Goal: Find specific page/section: Find specific page/section

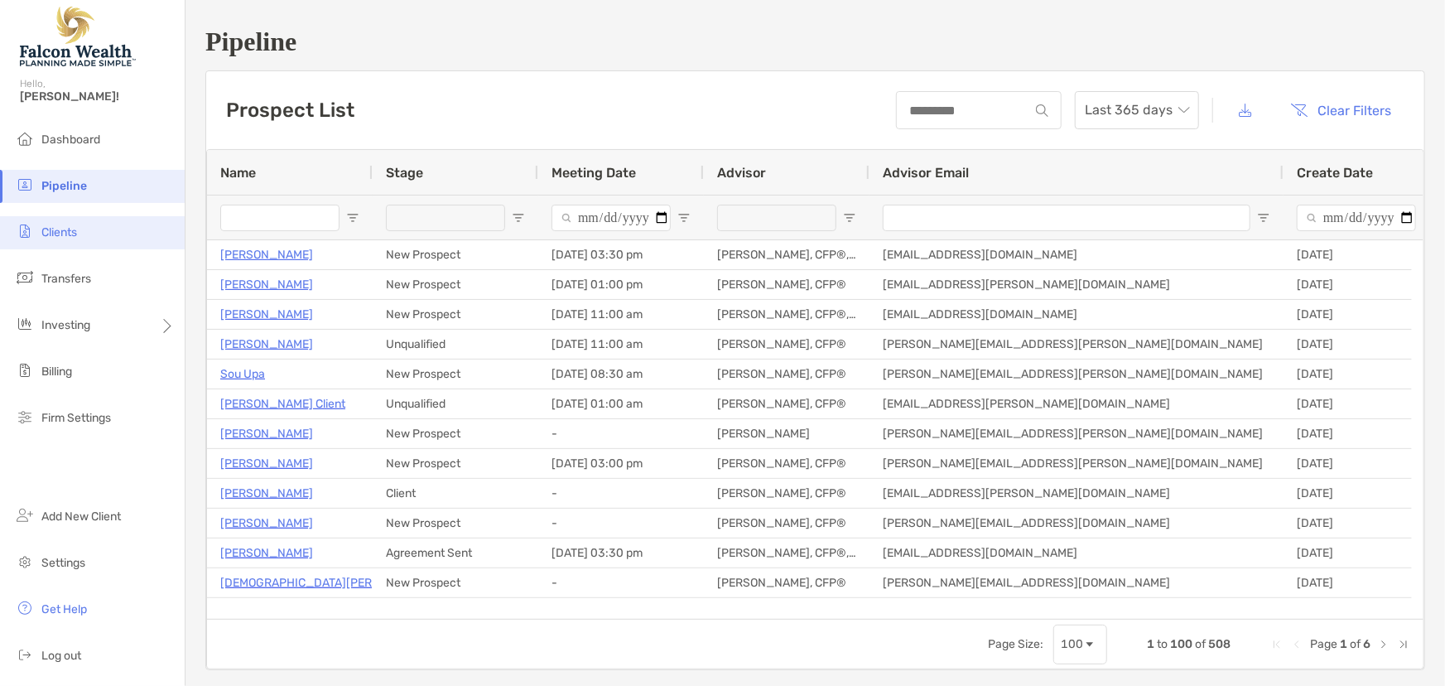
click at [37, 228] on li "Clients" at bounding box center [92, 232] width 185 height 33
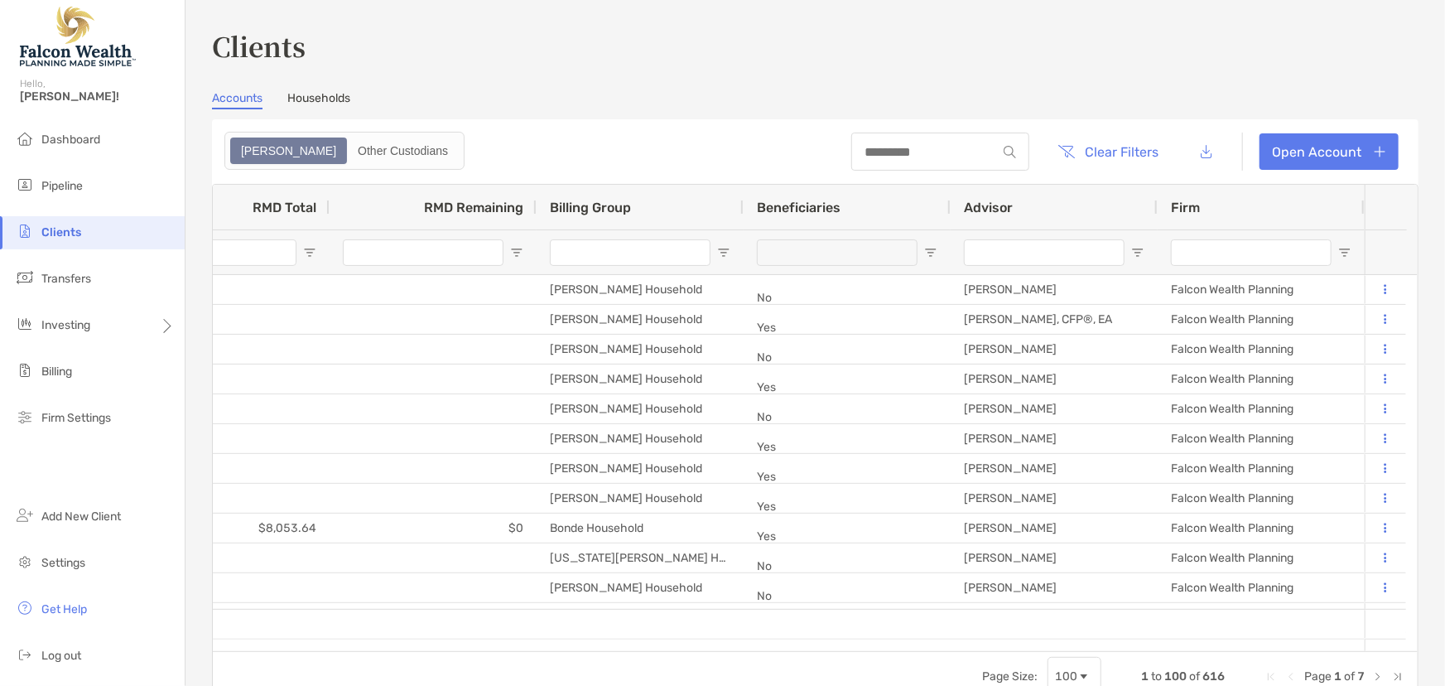
click at [1052, 248] on input "Advisor Filter Input" at bounding box center [1044, 252] width 161 height 26
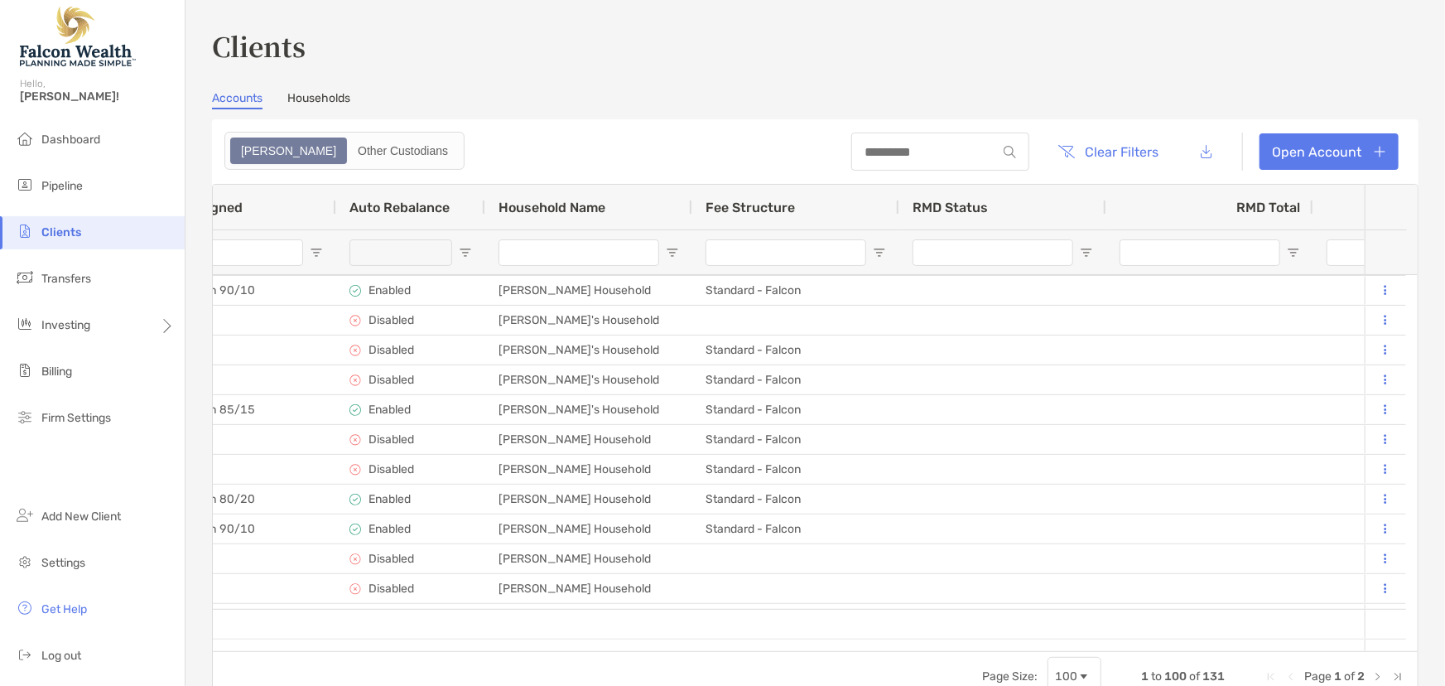
type input "****"
click at [1197, 149] on button "button" at bounding box center [1206, 152] width 37 height 36
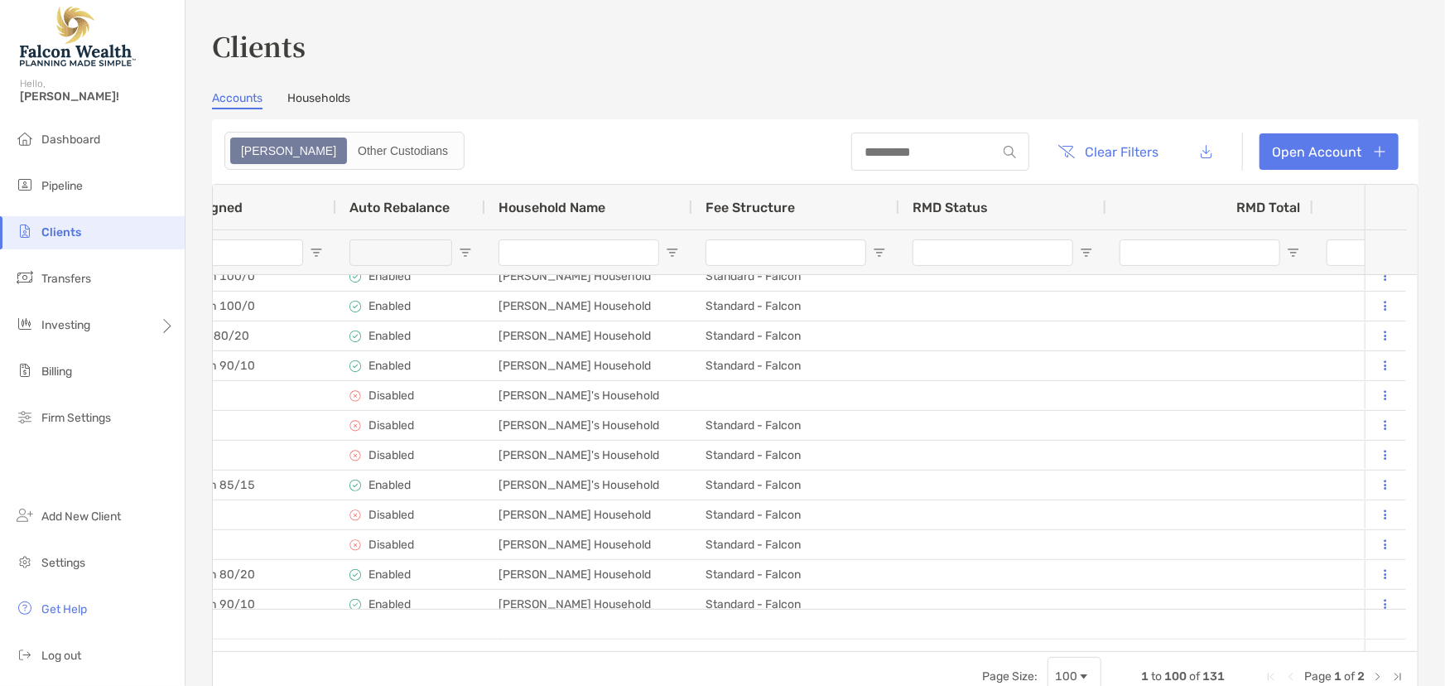
click at [697, 45] on h3 "Clients" at bounding box center [815, 45] width 1206 height 38
click at [753, 64] on h3 "Clients" at bounding box center [815, 45] width 1206 height 38
click at [676, 84] on div "Clients Accounts Households Zoe Other Custodians Clear Filters Open Account 1 t…" at bounding box center [815, 363] width 1206 height 675
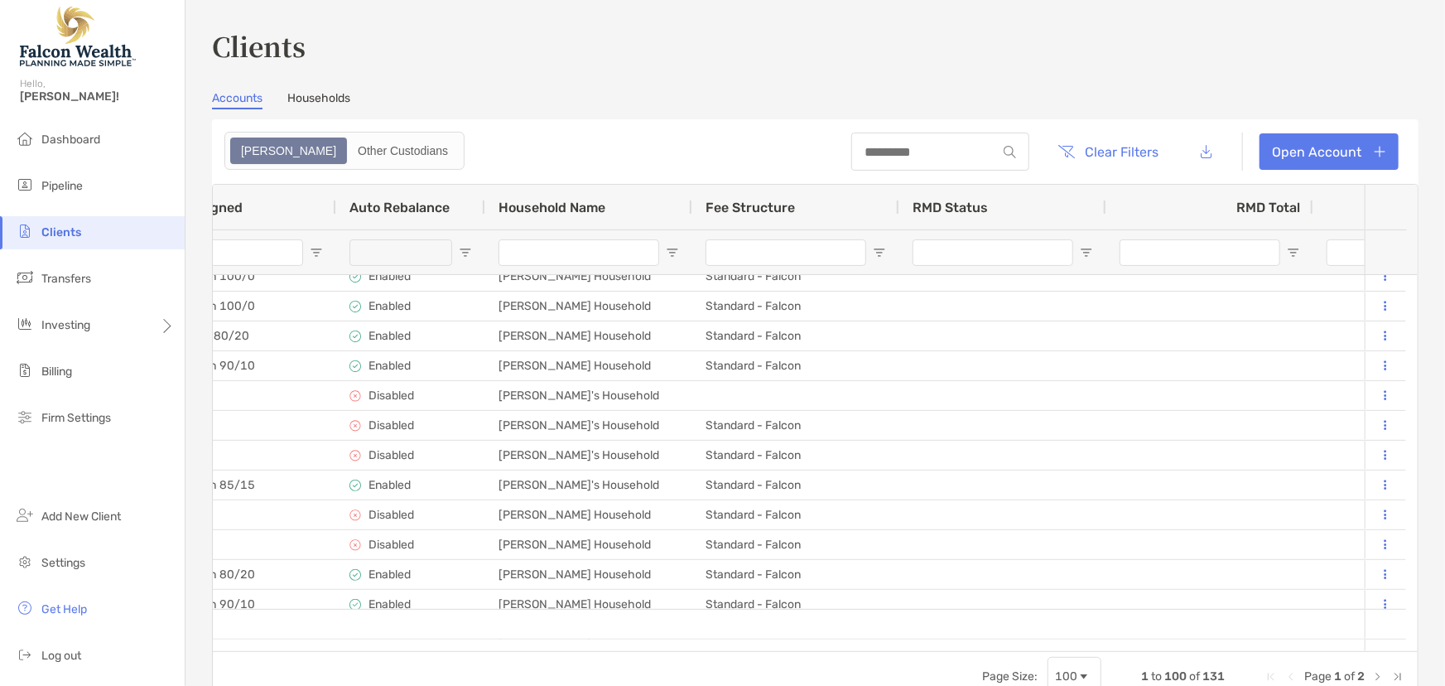
click at [656, 105] on div "Accounts Households" at bounding box center [815, 100] width 1206 height 18
click at [869, 147] on input at bounding box center [923, 152] width 145 height 14
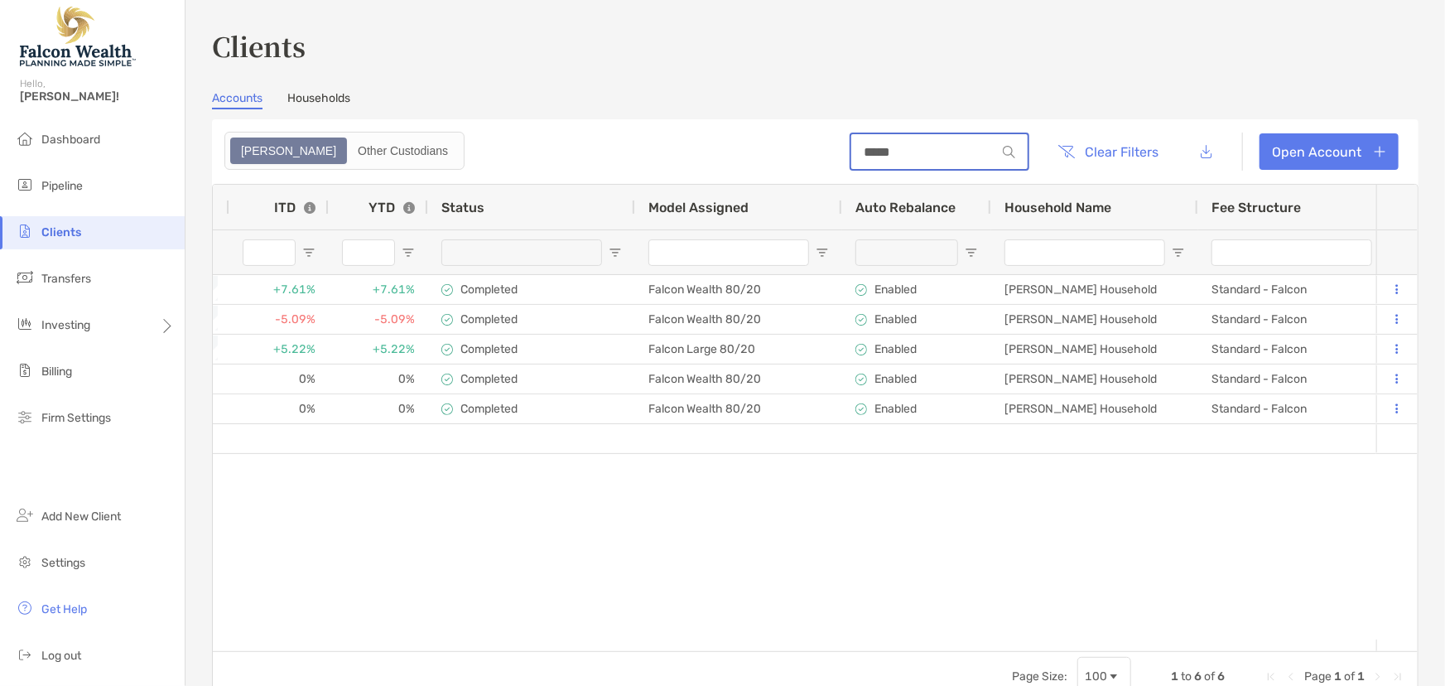
scroll to position [0, 1069]
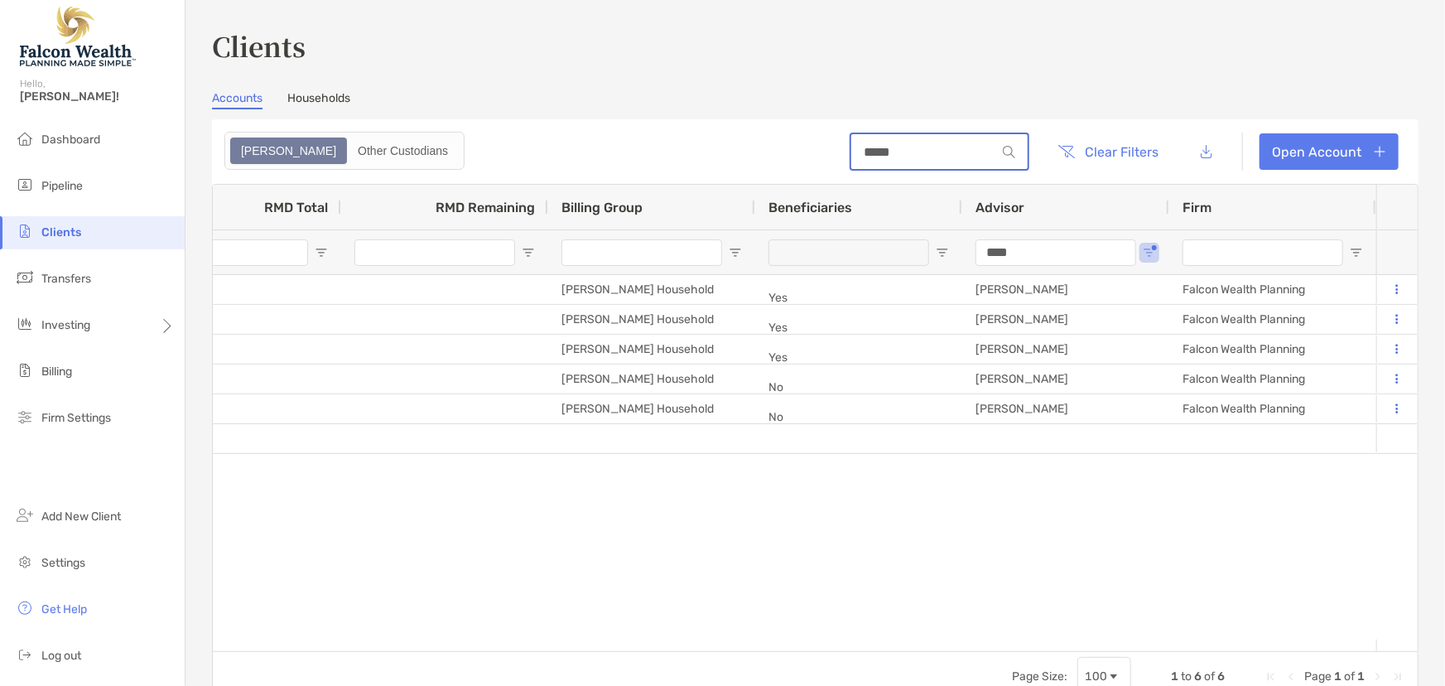
type input "*****"
